Goal: Information Seeking & Learning: Check status

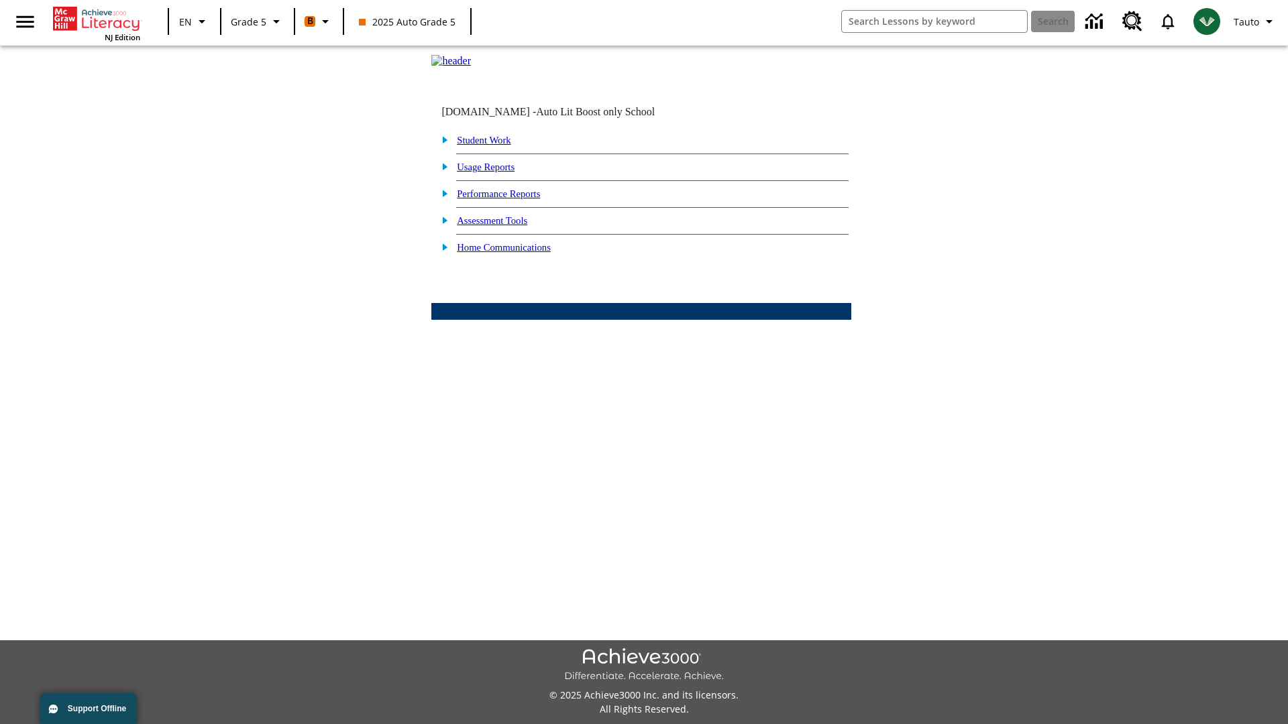
click at [513, 199] on link "Performance Reports" at bounding box center [498, 193] width 83 height 11
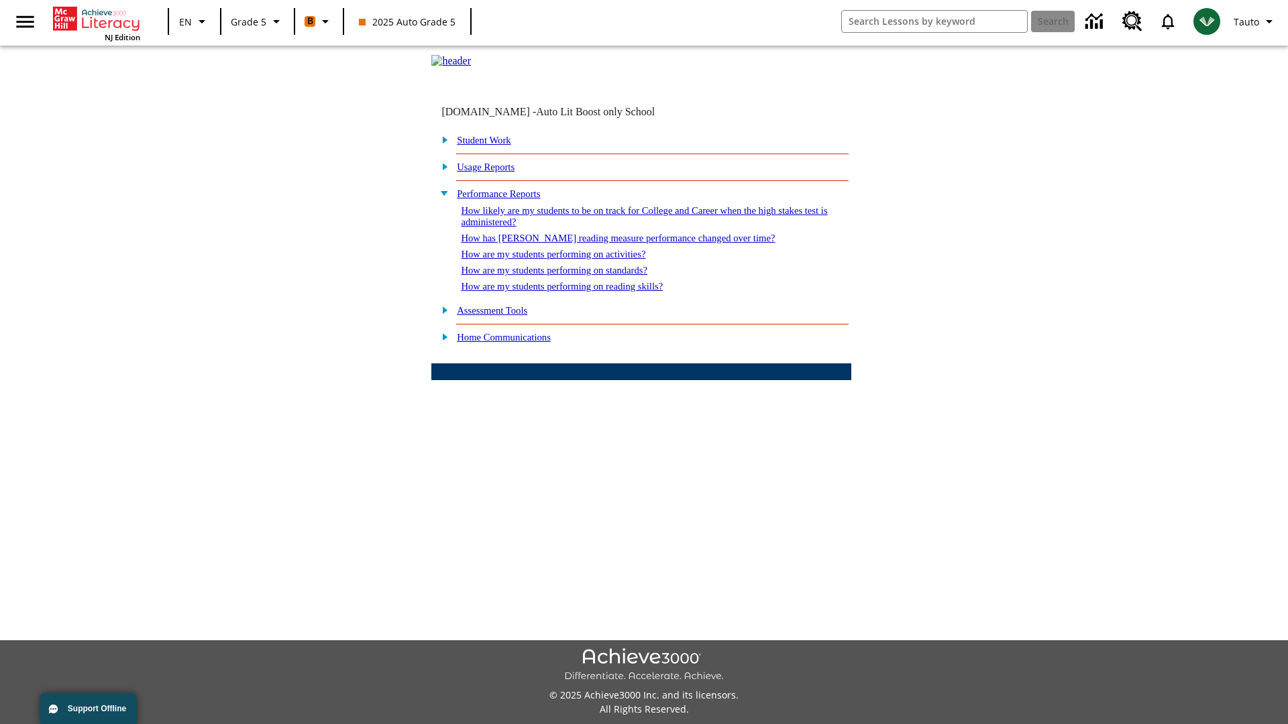
click at [565, 260] on link "How are my students performing on activities?" at bounding box center [553, 254] width 184 height 11
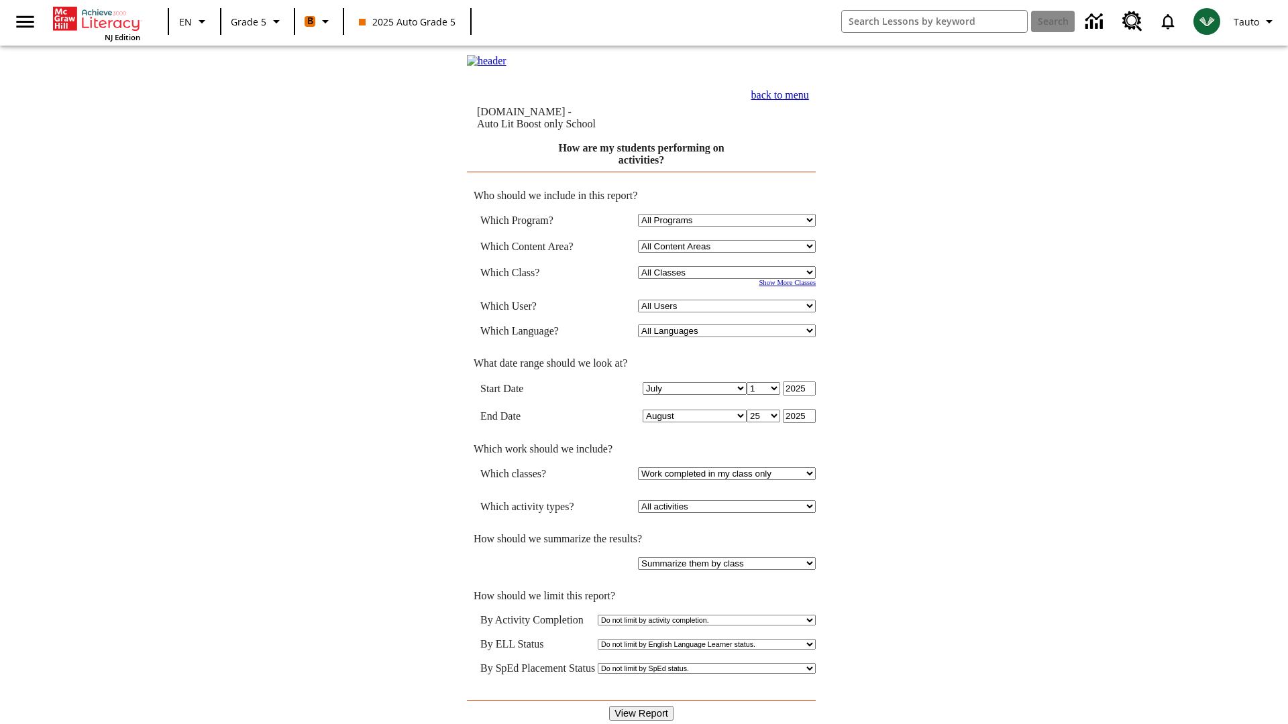
click at [728, 274] on select "Select a Class: All Classes 2025 Auto Grade 5 OL 2025 Auto Grade 6" at bounding box center [727, 272] width 178 height 13
select select "11133131"
